Goal: Navigation & Orientation: Go to known website

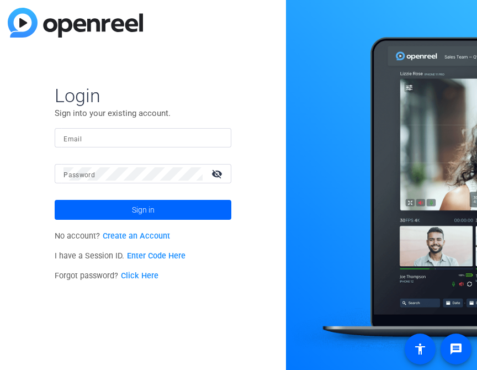
click at [115, 139] on input "Email" at bounding box center [142, 137] width 159 height 13
type input "[PERSON_NAME][EMAIL_ADDRESS][DOMAIN_NAME]"
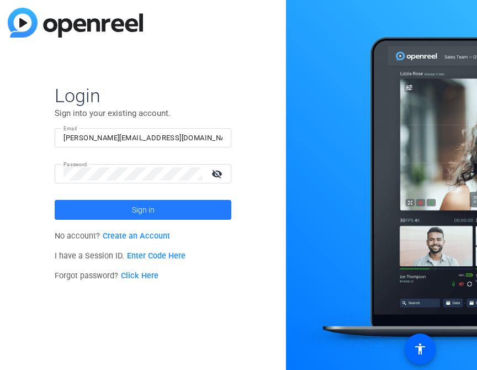
click at [96, 206] on span at bounding box center [143, 209] width 177 height 26
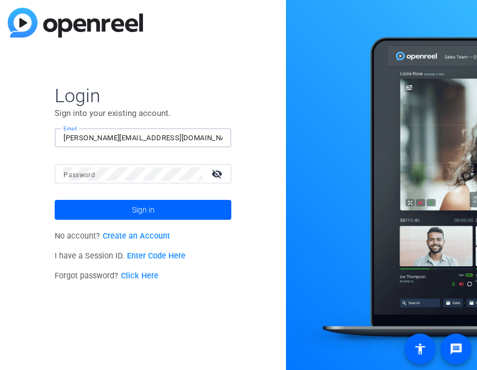
type input "[PERSON_NAME][EMAIL_ADDRESS][DOMAIN_NAME]"
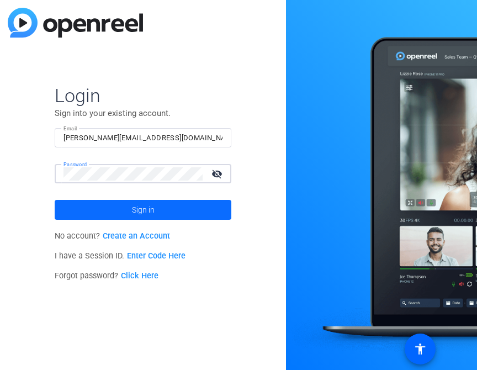
click at [129, 211] on span at bounding box center [143, 209] width 177 height 26
